Goal: Task Accomplishment & Management: Manage account settings

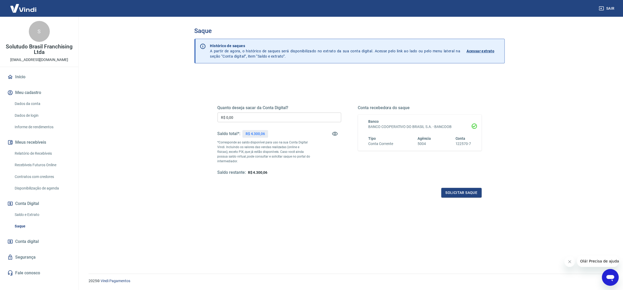
click at [276, 117] on input "R$ 0,00" at bounding box center [280, 118] width 124 height 10
type input "R$ 4.300,06"
click at [453, 194] on button "Solicitar saque" at bounding box center [461, 193] width 40 height 10
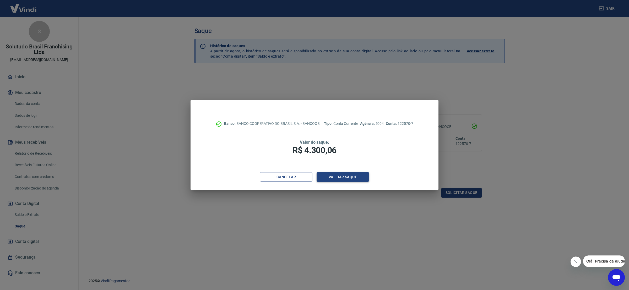
click at [327, 173] on button "Validar saque" at bounding box center [343, 178] width 52 height 10
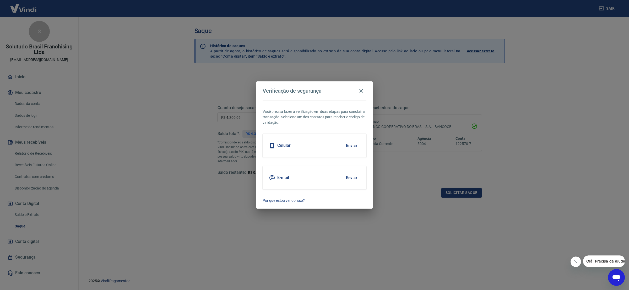
click at [353, 178] on button "Enviar" at bounding box center [351, 178] width 17 height 11
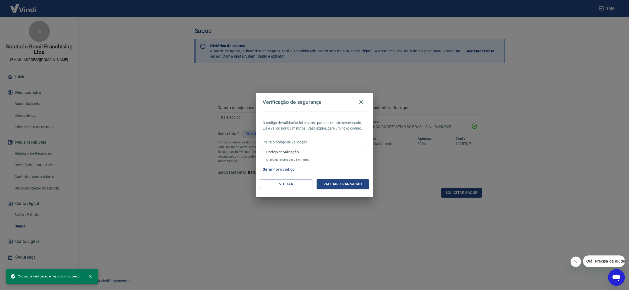
click at [286, 154] on input "Código de validação" at bounding box center [315, 152] width 104 height 10
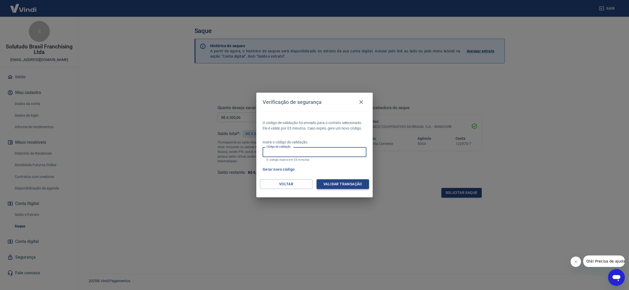
paste input "836986"
type input "836986"
click at [343, 182] on button "Validar transação" at bounding box center [343, 185] width 52 height 10
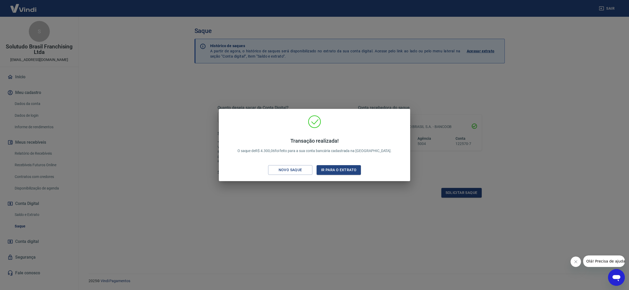
click at [142, 218] on div "Transação realizada! O saque de R$ 4.300,06 foi feito para a sua conta bancária…" at bounding box center [314, 145] width 629 height 290
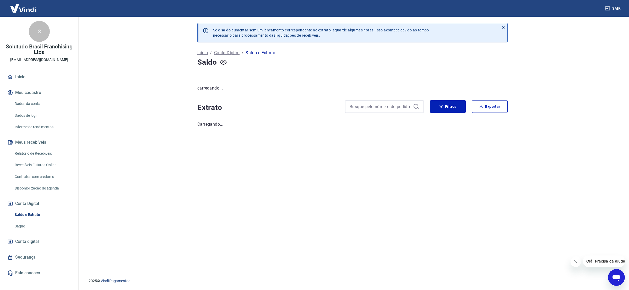
click at [38, 149] on link "Relatório de Recebíveis" at bounding box center [43, 153] width 60 height 11
